Goal: Navigation & Orientation: Find specific page/section

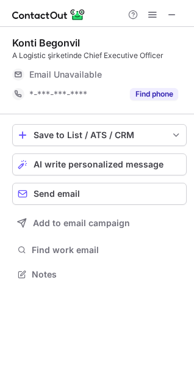
scroll to position [266, 194]
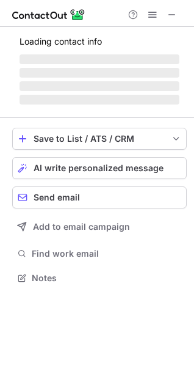
scroll to position [296, 194]
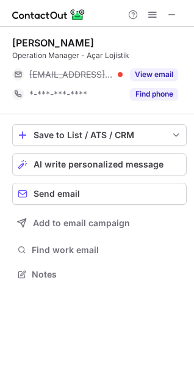
scroll to position [266, 194]
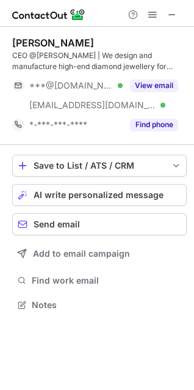
scroll to position [296, 194]
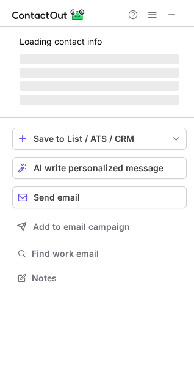
scroll to position [285, 194]
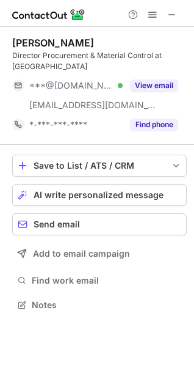
scroll to position [296, 194]
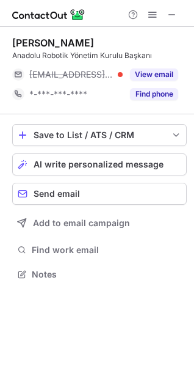
scroll to position [266, 194]
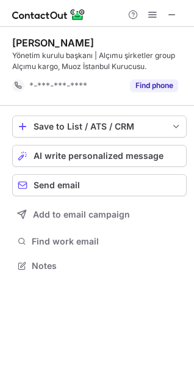
scroll to position [257, 194]
